Goal: Transaction & Acquisition: Purchase product/service

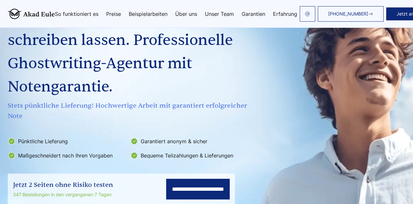
scroll to position [70, 0]
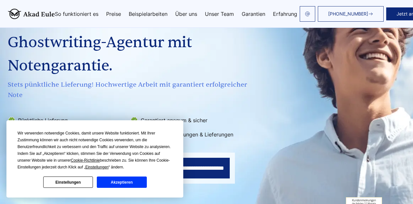
click at [122, 177] on button "Akzeptieren" at bounding box center [122, 181] width 50 height 11
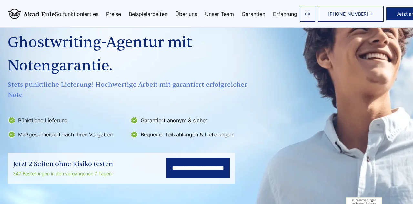
click at [166, 169] on input "**********" at bounding box center [198, 168] width 64 height 21
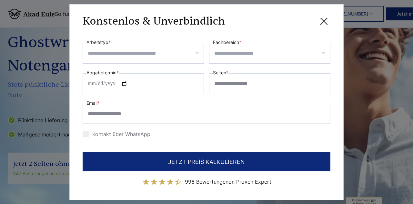
click at [175, 53] on input "Arbeitstyp *" at bounding box center [146, 53] width 116 height 10
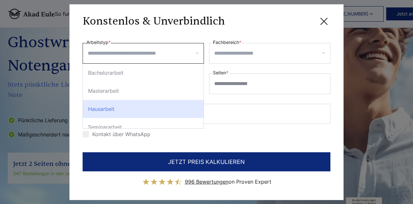
click at [134, 100] on div "Hausarbeit" at bounding box center [143, 109] width 121 height 18
select select "**"
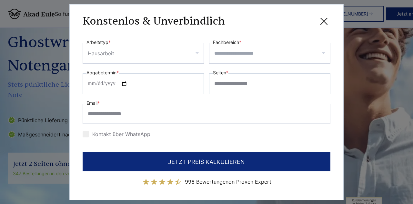
click at [234, 49] on input "Fachbereich *" at bounding box center [272, 53] width 116 height 10
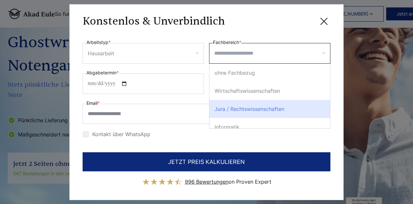
click at [229, 111] on div "Jura / Rechtswissenschaften" at bounding box center [270, 109] width 121 height 18
select select "*"
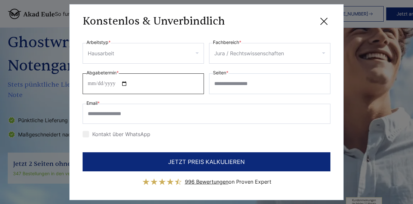
click at [90, 83] on input "Abgabetermin *" at bounding box center [143, 83] width 121 height 21
type input "**********"
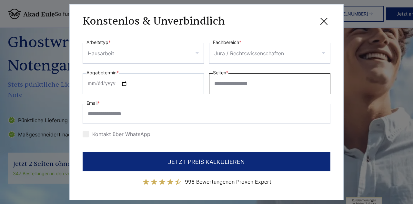
click at [240, 86] on input "Seiten *" at bounding box center [269, 83] width 121 height 21
type input "**"
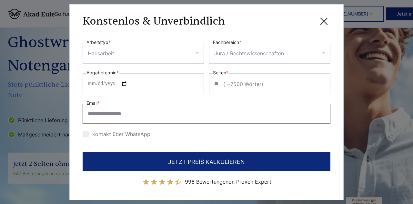
click at [197, 111] on input "Email *" at bounding box center [207, 114] width 248 height 20
type input "**********"
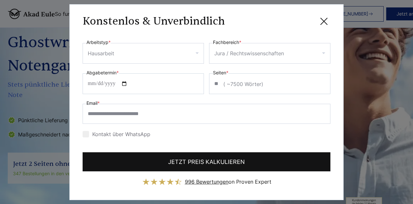
click at [151, 161] on button "JETZT PREIS KALKULIEREN" at bounding box center [207, 161] width 248 height 19
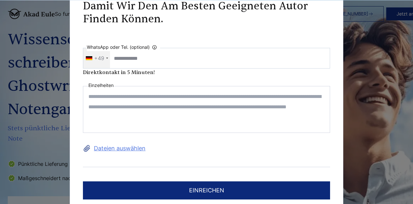
scroll to position [10, 0]
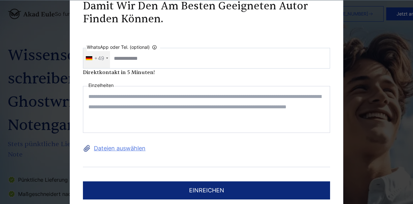
click at [140, 114] on textarea at bounding box center [206, 109] width 247 height 47
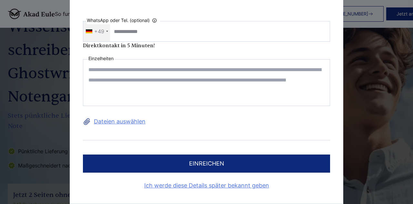
scroll to position [39, 0]
click at [235, 187] on link "Ich werde diese Details später bekannt geben" at bounding box center [206, 186] width 247 height 10
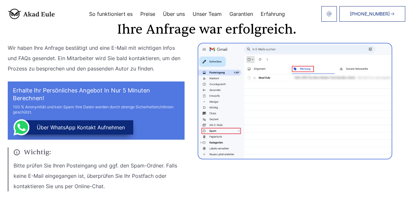
scroll to position [24, 0]
click at [246, 11] on link "Garantien" at bounding box center [242, 13] width 24 height 5
click at [278, 14] on link "Erfahrung" at bounding box center [273, 13] width 24 height 5
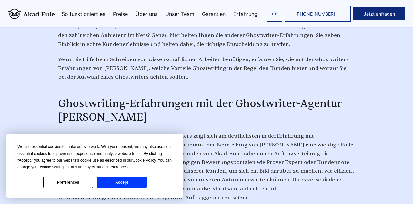
scroll to position [365, 0]
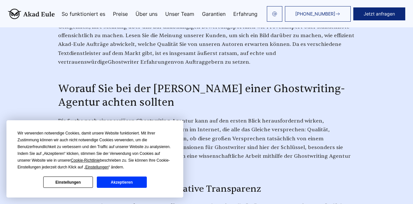
click at [113, 186] on button "Akzeptieren" at bounding box center [122, 181] width 50 height 11
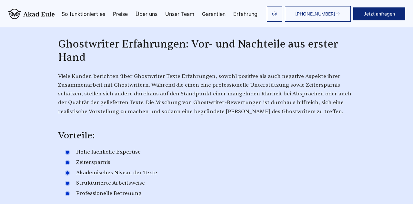
scroll to position [1338, 0]
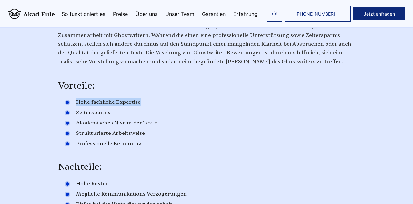
scroll to position [1394, 0]
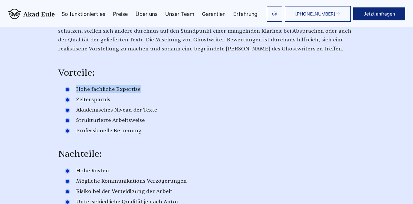
click at [106, 178] on span "Mögliche Kommunikations Verzögerungen" at bounding box center [131, 181] width 111 height 6
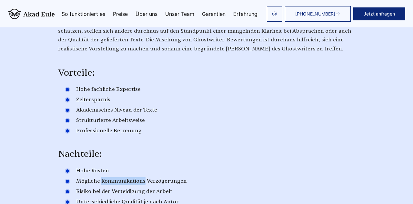
click at [106, 178] on span "Mögliche Kommunikations Verzögerungen" at bounding box center [131, 181] width 111 height 6
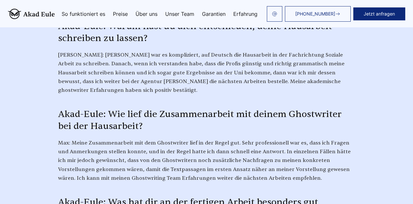
scroll to position [1736, 0]
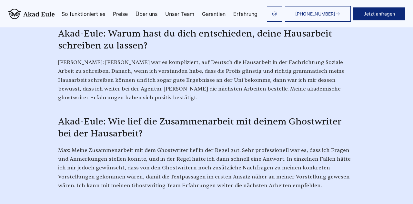
click at [141, 147] on span "Max: Meine Zusammenarbeit mit dem Ghostwriter lief in der Regel gut. Sehr profe…" at bounding box center [204, 168] width 293 height 42
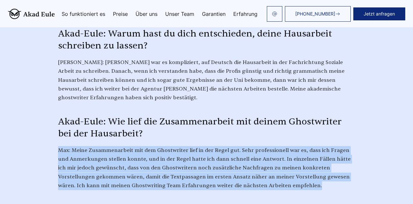
click at [141, 147] on span "Max: Meine Zusammenarbeit mit dem Ghostwriter lief in der Regel gut. Sehr profe…" at bounding box center [204, 168] width 293 height 42
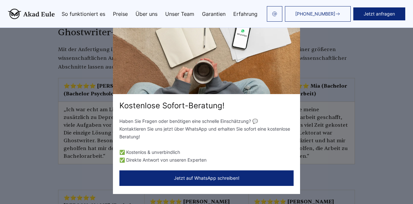
scroll to position [1977, 0]
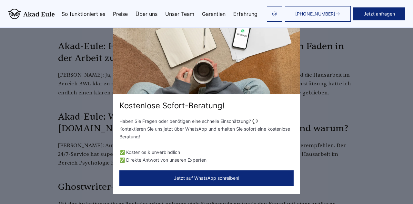
click at [349, 128] on div "Kostenlose Sofort-Beratung! Haben Sie Fragen oder benötigen eine schnelle Einsc…" at bounding box center [206, 102] width 413 height 204
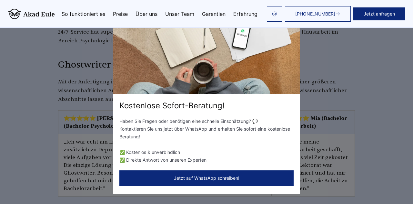
scroll to position [2105, 0]
